Goal: Navigation & Orientation: Find specific page/section

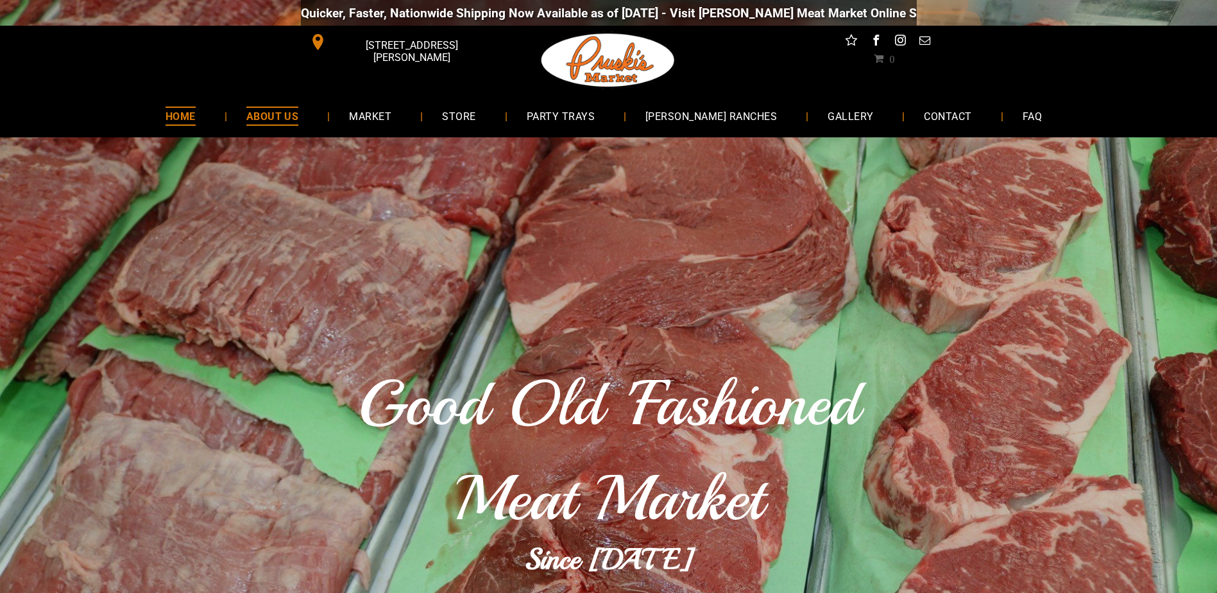
click at [297, 126] on link "ABOUT US" at bounding box center [272, 116] width 91 height 34
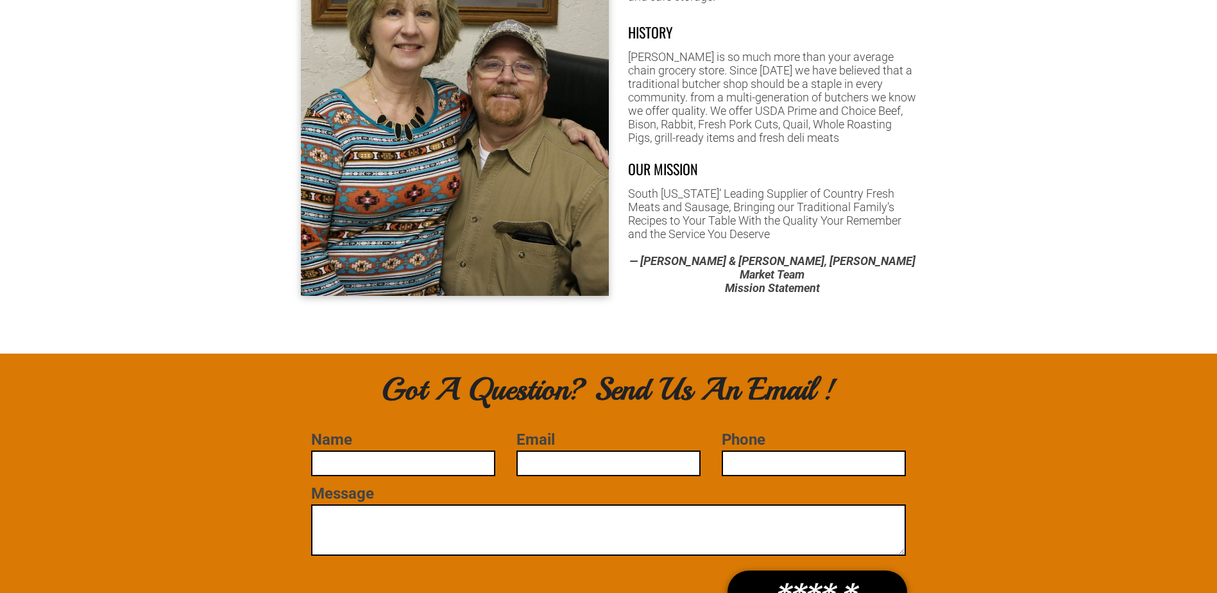
scroll to position [834, 0]
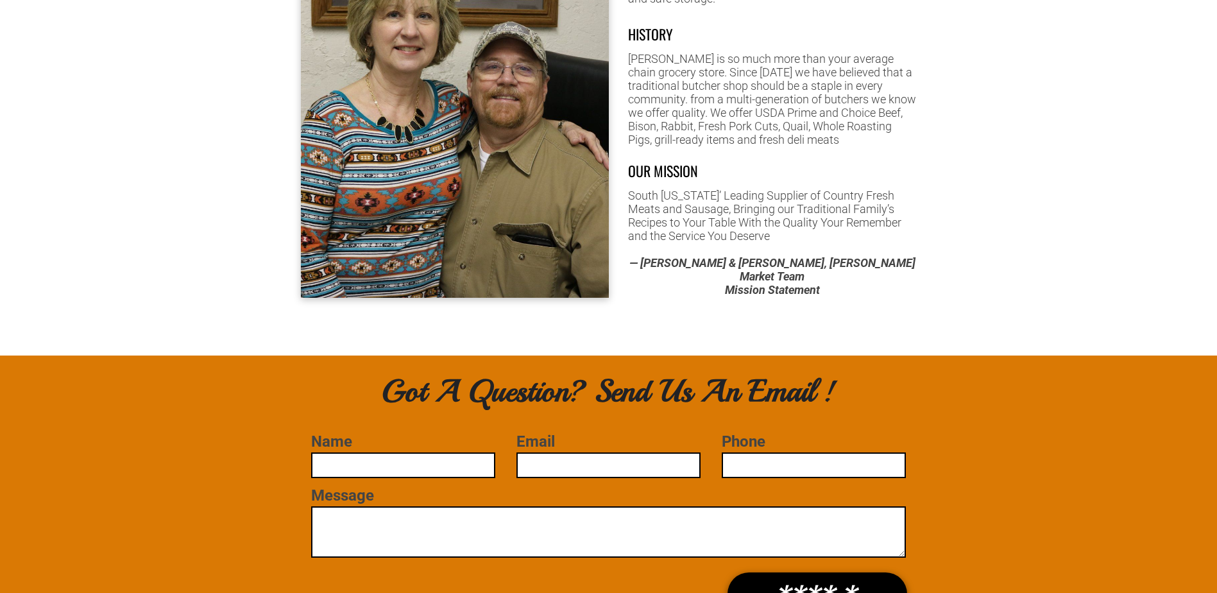
click at [383, 453] on input "Name" at bounding box center [403, 465] width 184 height 26
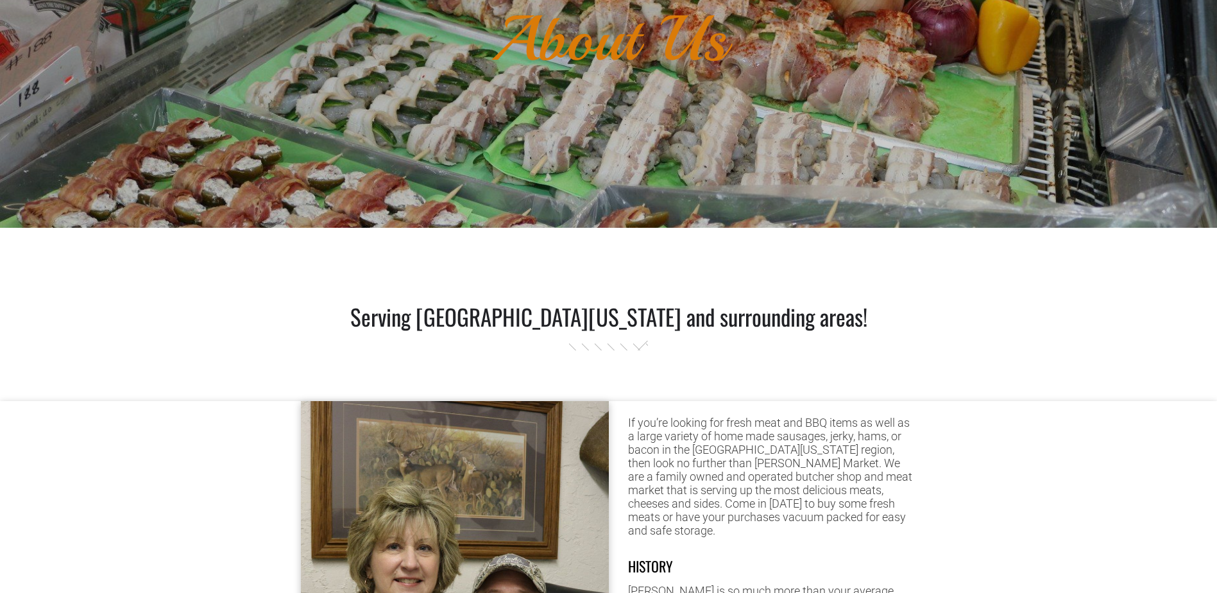
scroll to position [0, 0]
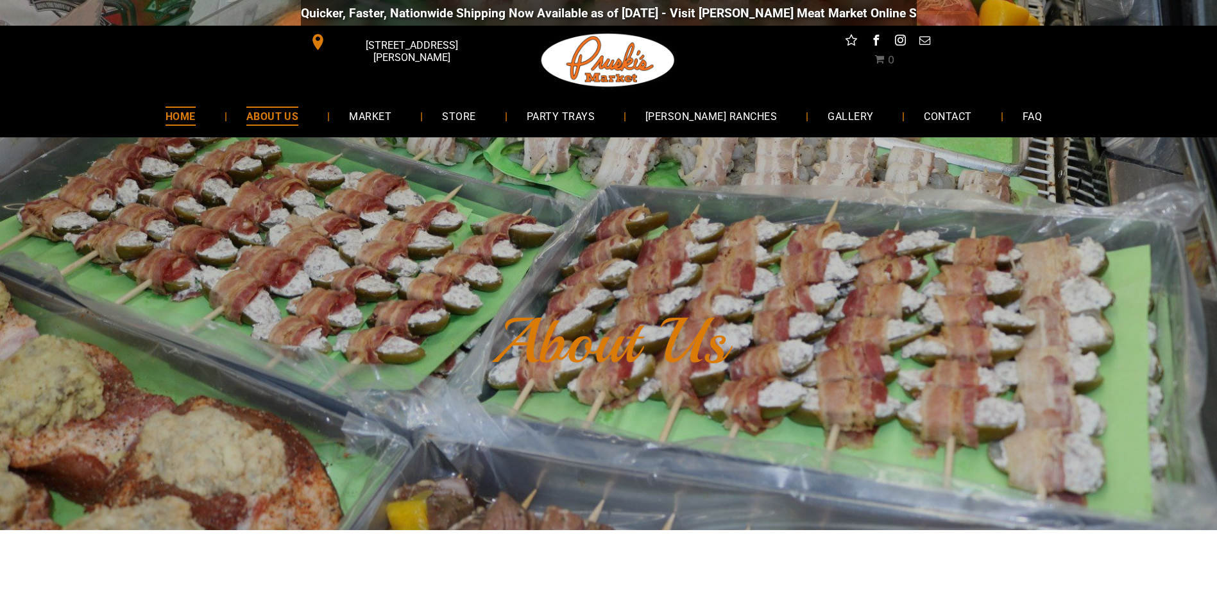
click at [196, 123] on span "HOME" at bounding box center [181, 116] width 30 height 19
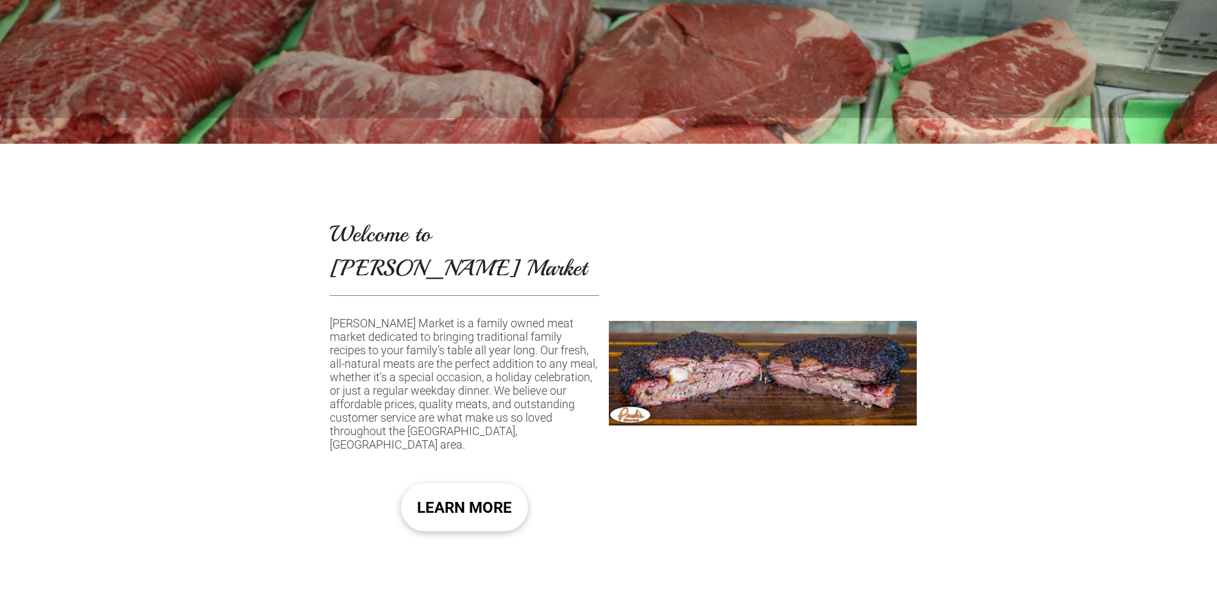
scroll to position [321, 0]
